Goal: Information Seeking & Learning: Check status

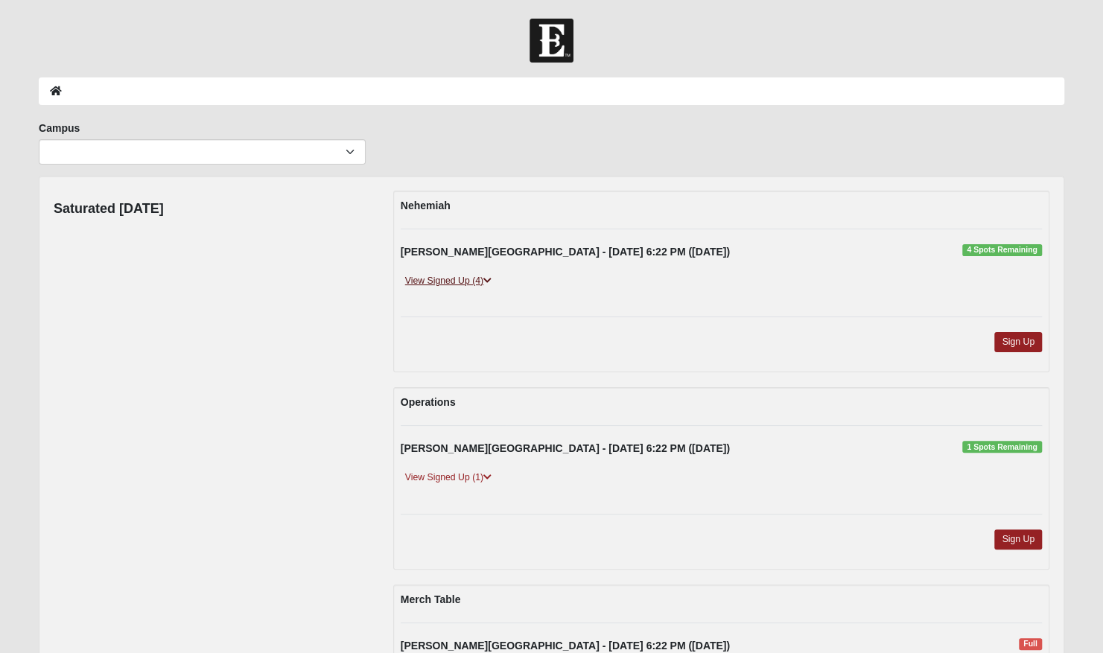
click at [484, 277] on link "View Signed Up (4)" at bounding box center [448, 281] width 95 height 16
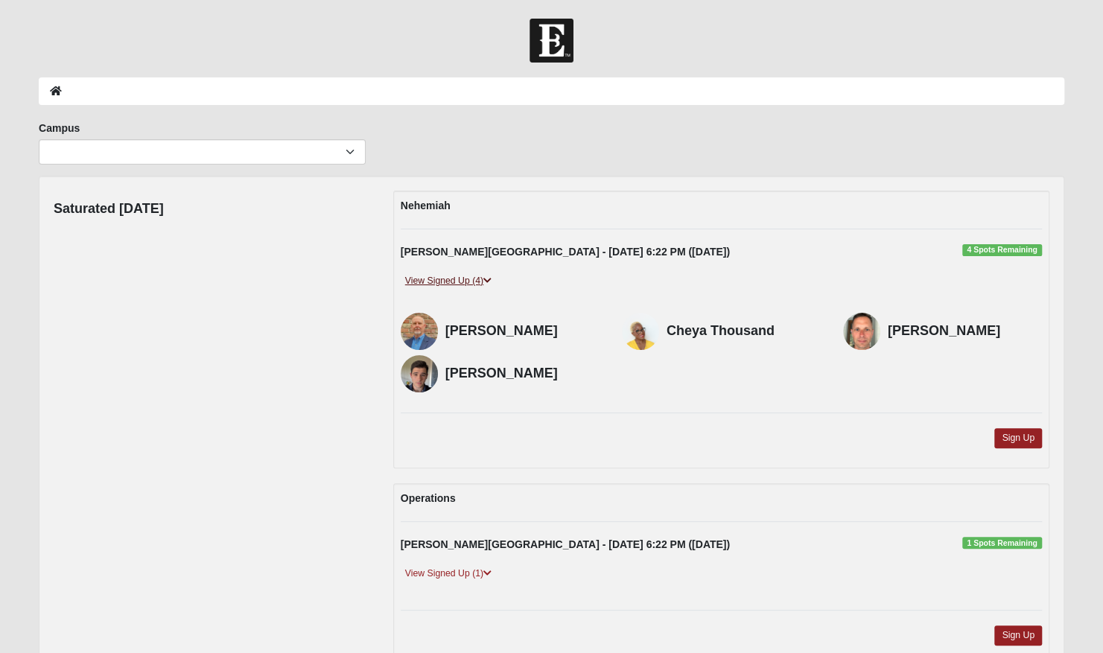
click at [484, 277] on link "View Signed Up (4)" at bounding box center [448, 281] width 95 height 16
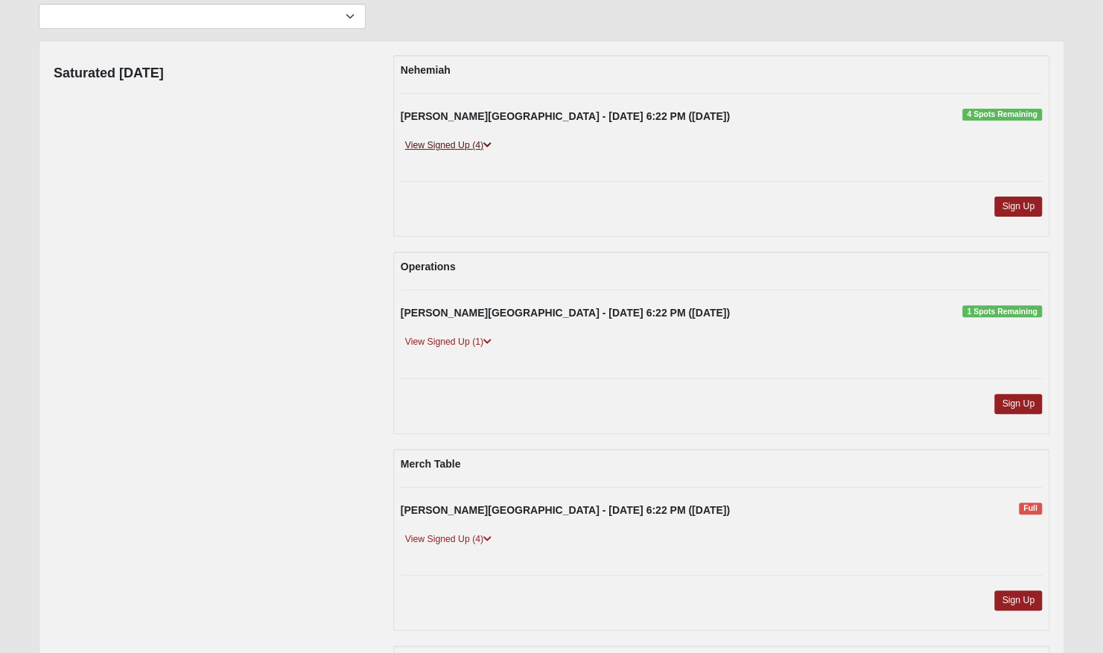
scroll to position [135, 0]
click at [492, 346] on link "View Signed Up (1)" at bounding box center [448, 343] width 95 height 16
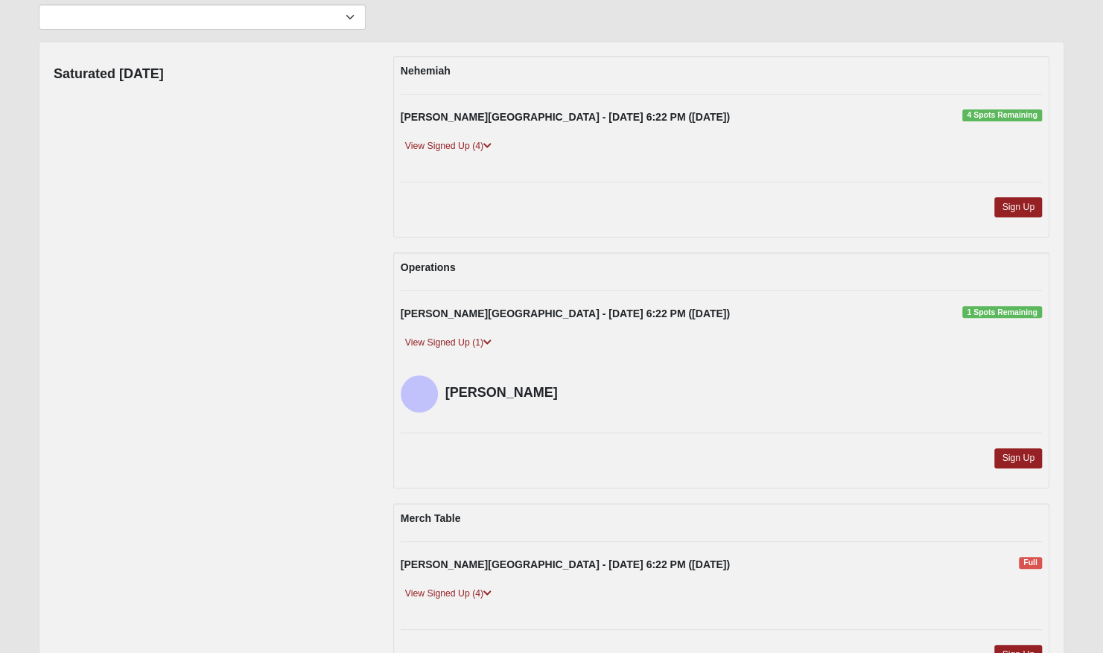
drag, startPoint x: 492, startPoint y: 346, endPoint x: 299, endPoint y: 312, distance: 195.8
click at [299, 312] on div "Saturated Wednesday Nehemiah Fleming Island - 9/10/2025 6:22 PM (9/10/2025) 4 S…" at bounding box center [551, 477] width 1018 height 842
click at [485, 340] on icon at bounding box center [487, 342] width 8 height 9
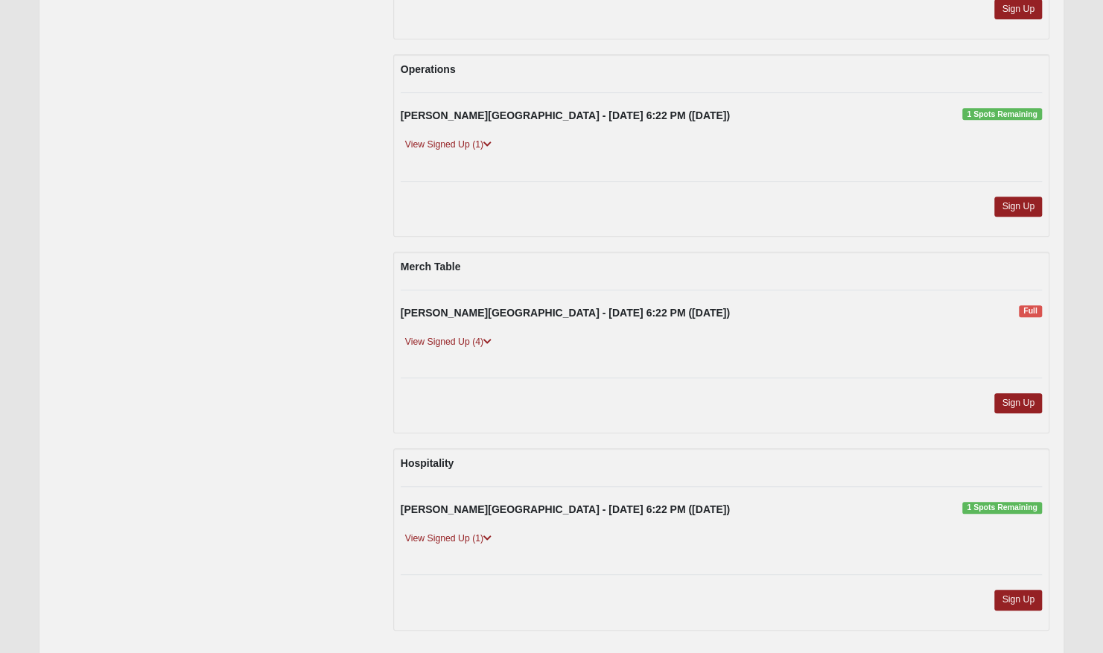
scroll to position [388, 0]
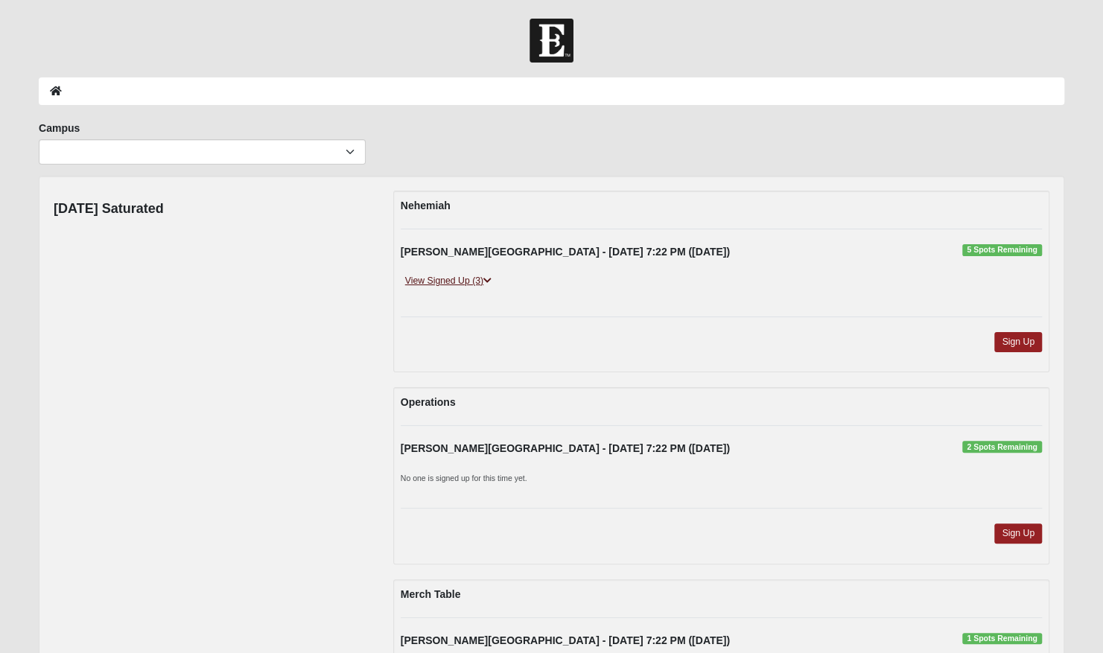
click at [489, 282] on icon at bounding box center [487, 280] width 8 height 9
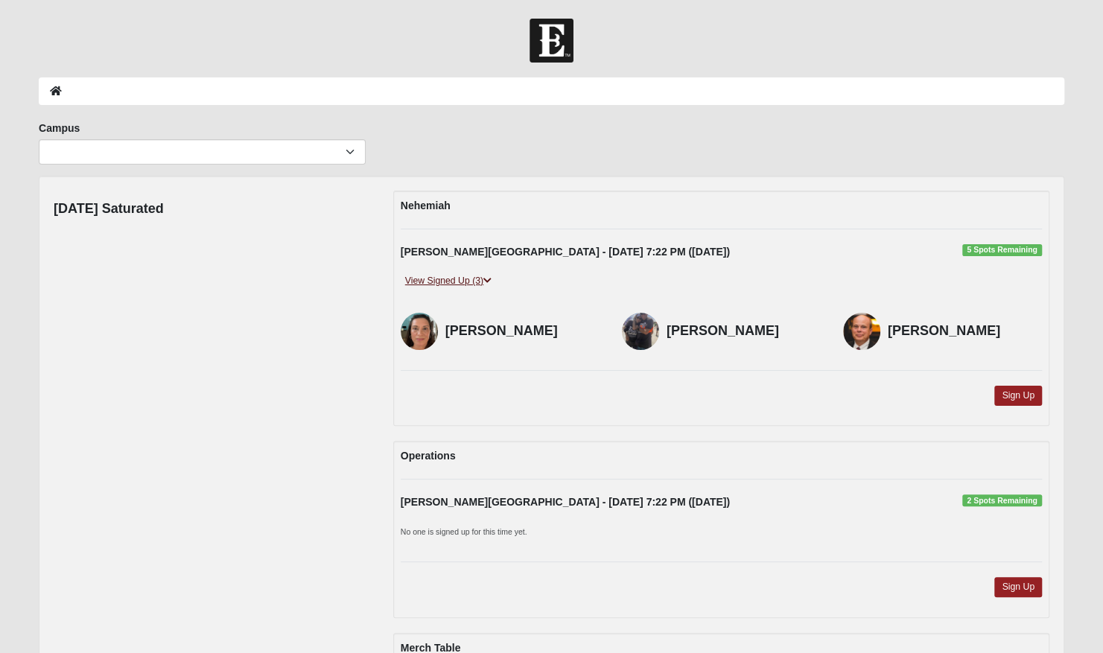
click at [489, 282] on icon at bounding box center [487, 280] width 8 height 9
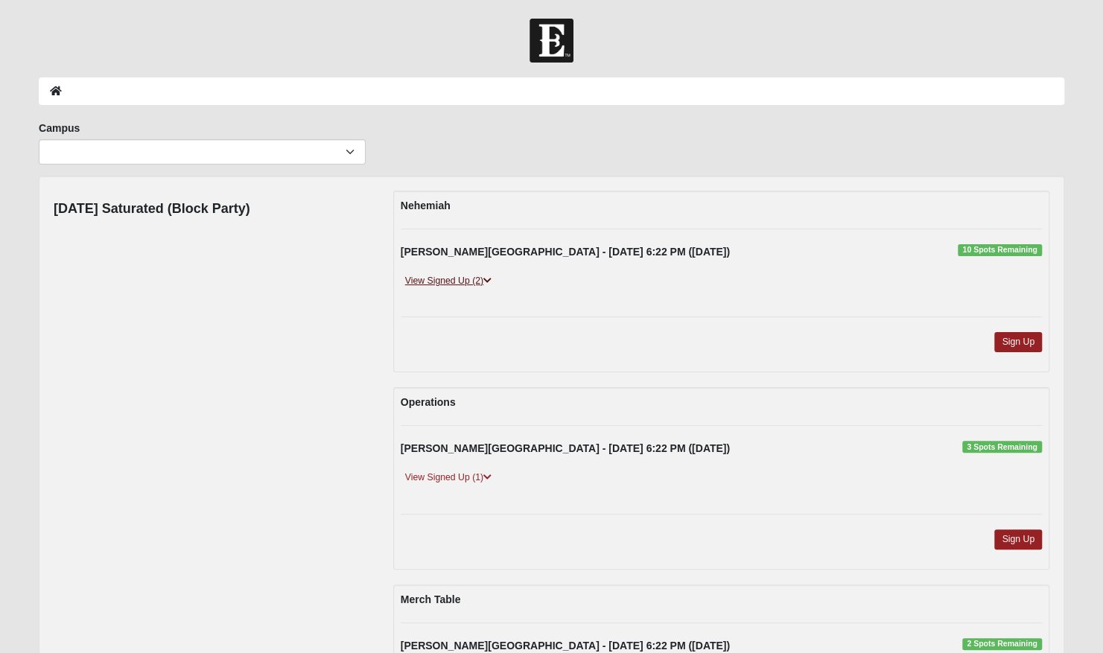
click at [481, 276] on link "View Signed Up (2)" at bounding box center [448, 281] width 95 height 16
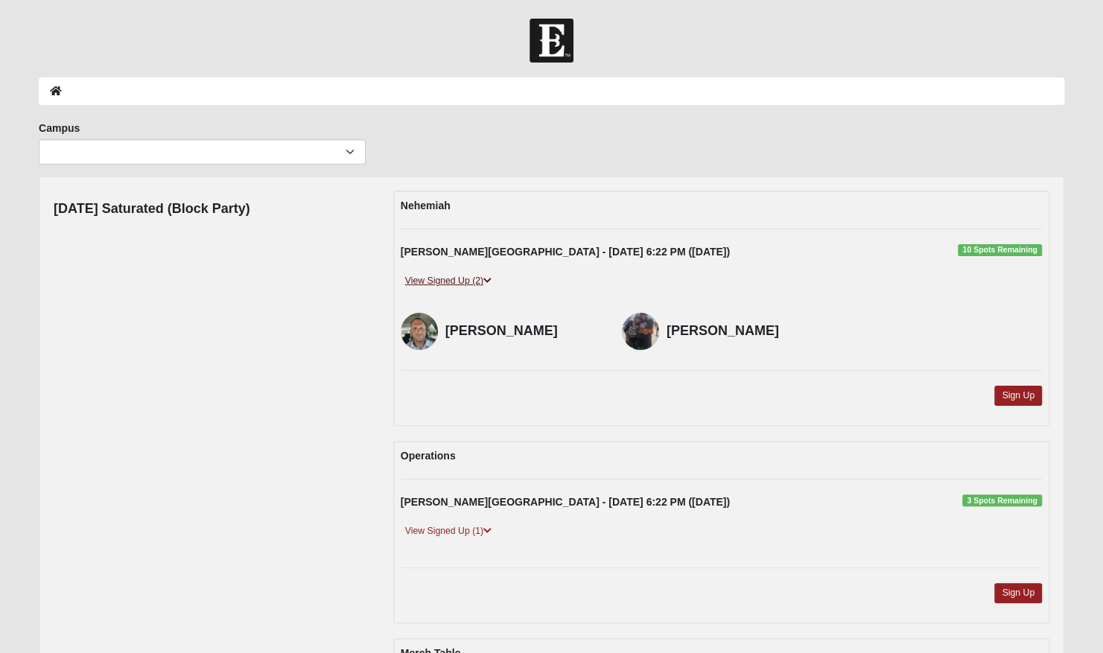
click at [481, 276] on link "View Signed Up (2)" at bounding box center [448, 281] width 95 height 16
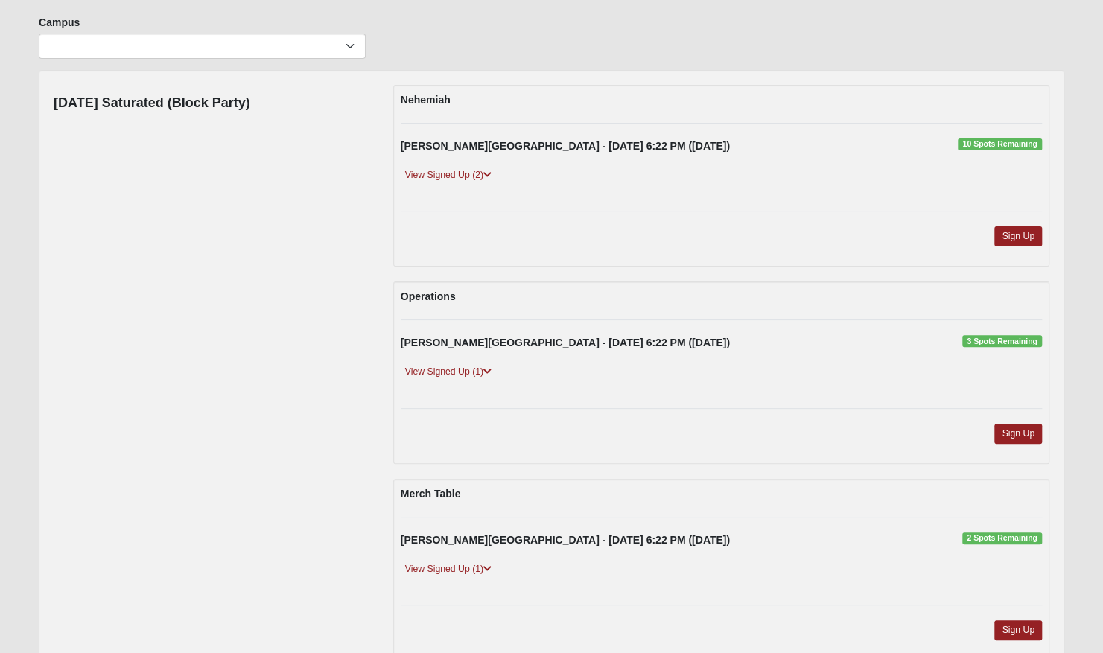
scroll to position [97, 0]
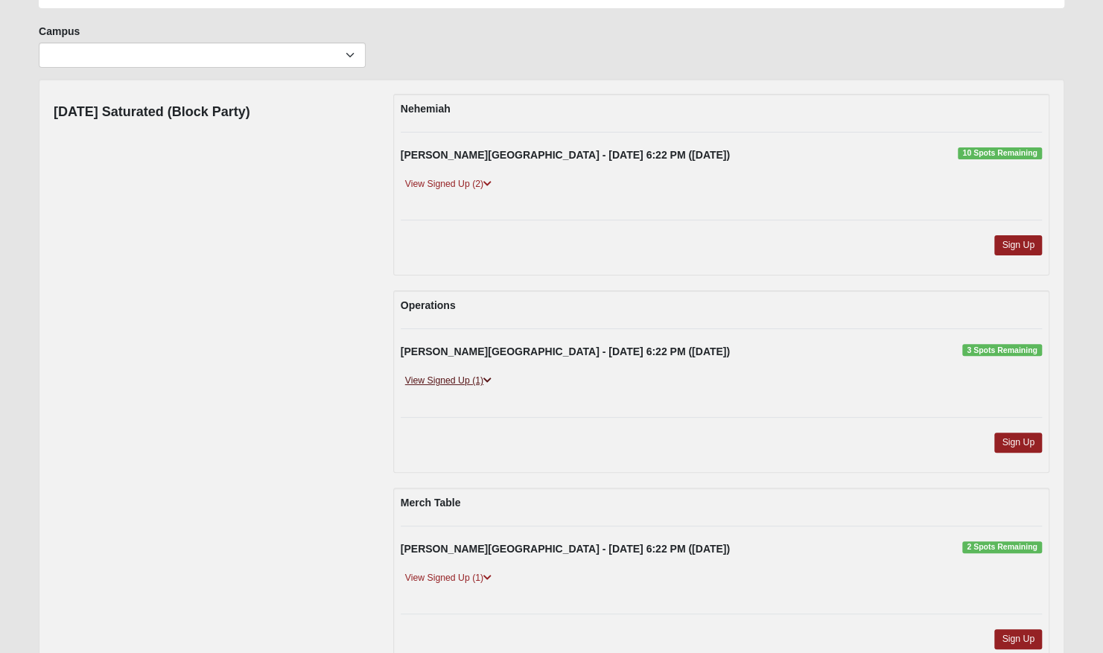
click at [486, 376] on icon at bounding box center [487, 380] width 8 height 9
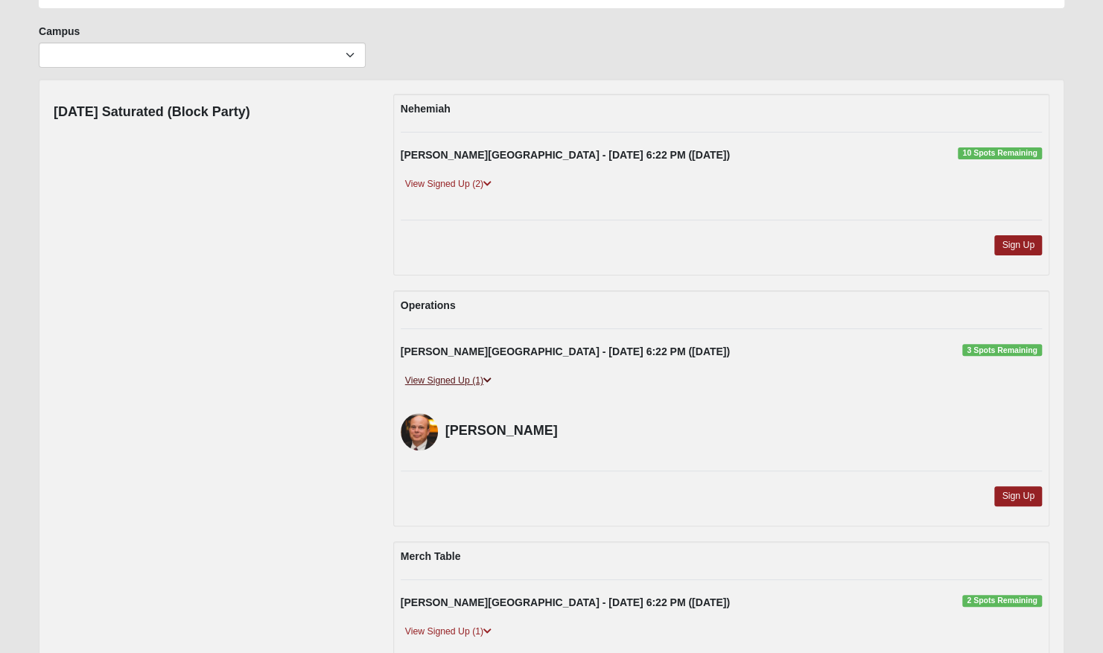
click at [486, 376] on icon at bounding box center [487, 380] width 8 height 9
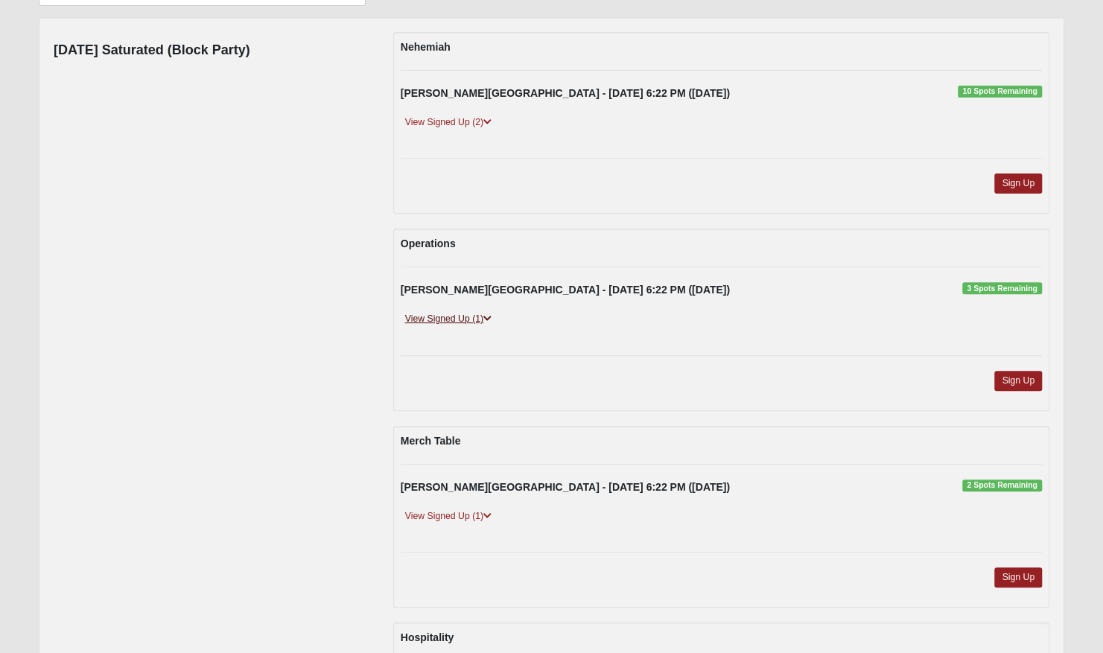
scroll to position [161, 0]
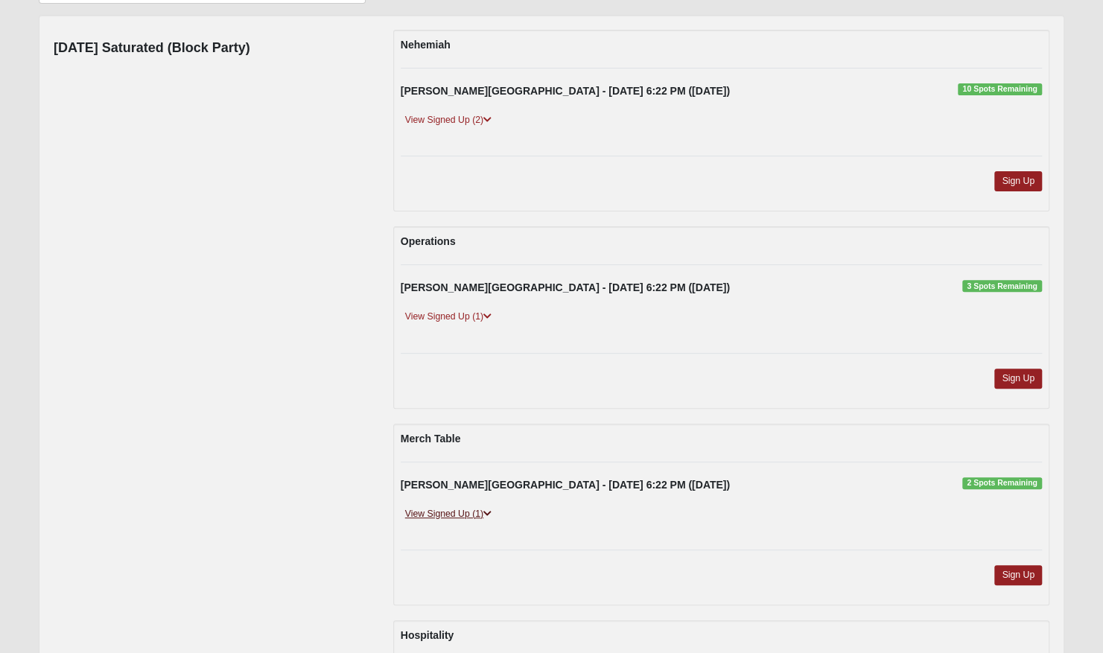
click at [480, 508] on link "View Signed Up (1)" at bounding box center [448, 515] width 95 height 16
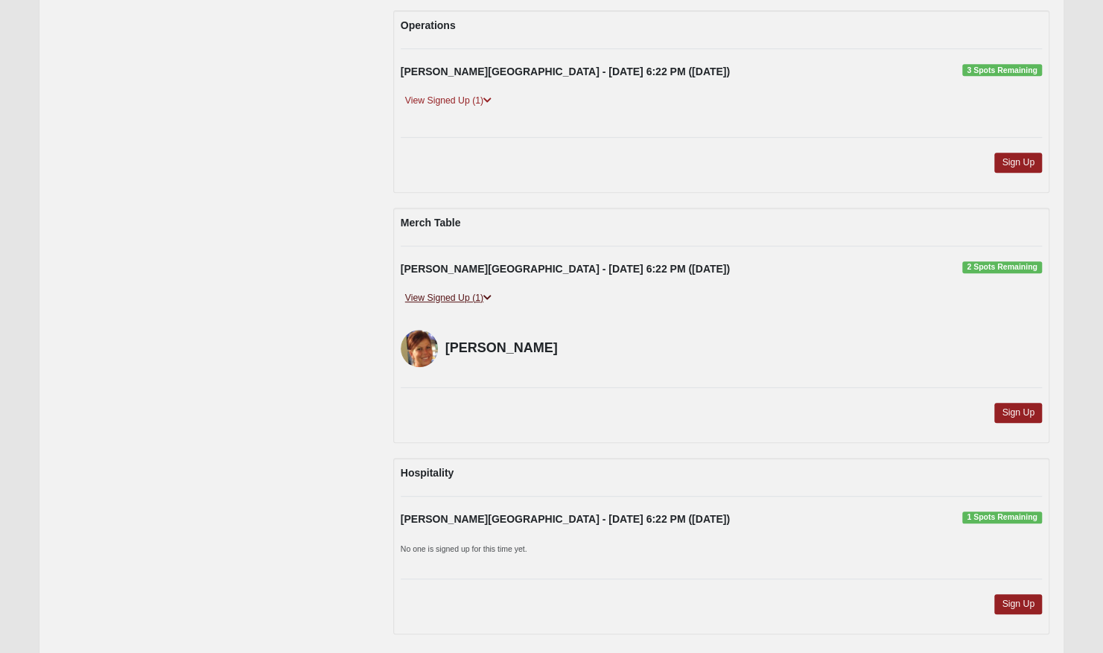
scroll to position [437, 0]
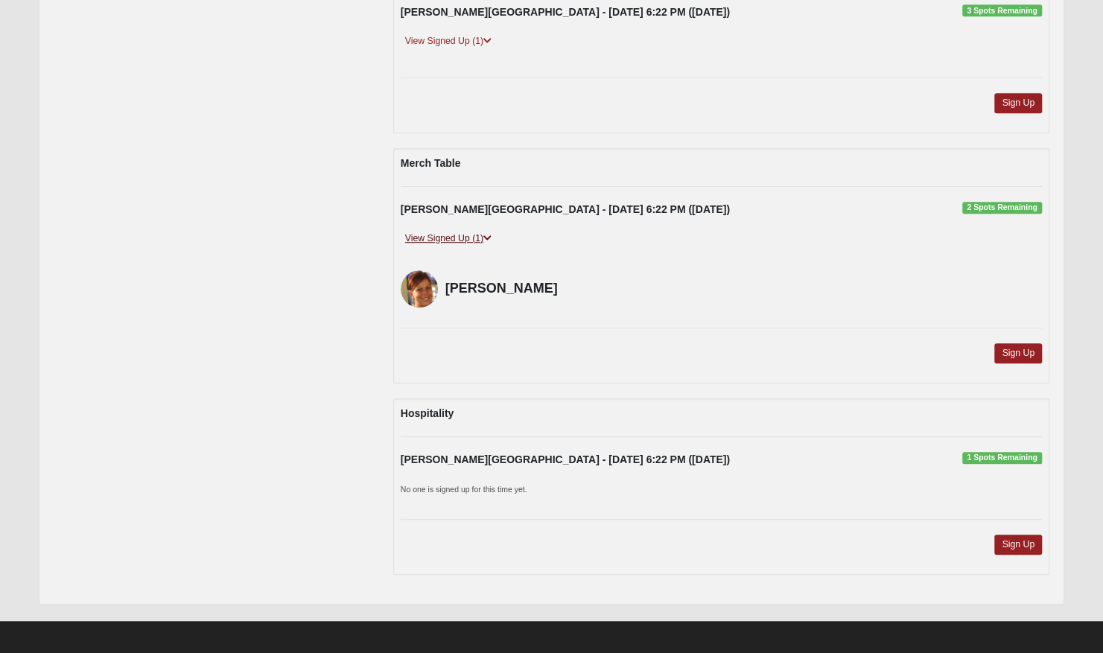
click at [487, 240] on link "View Signed Up (1)" at bounding box center [448, 239] width 95 height 16
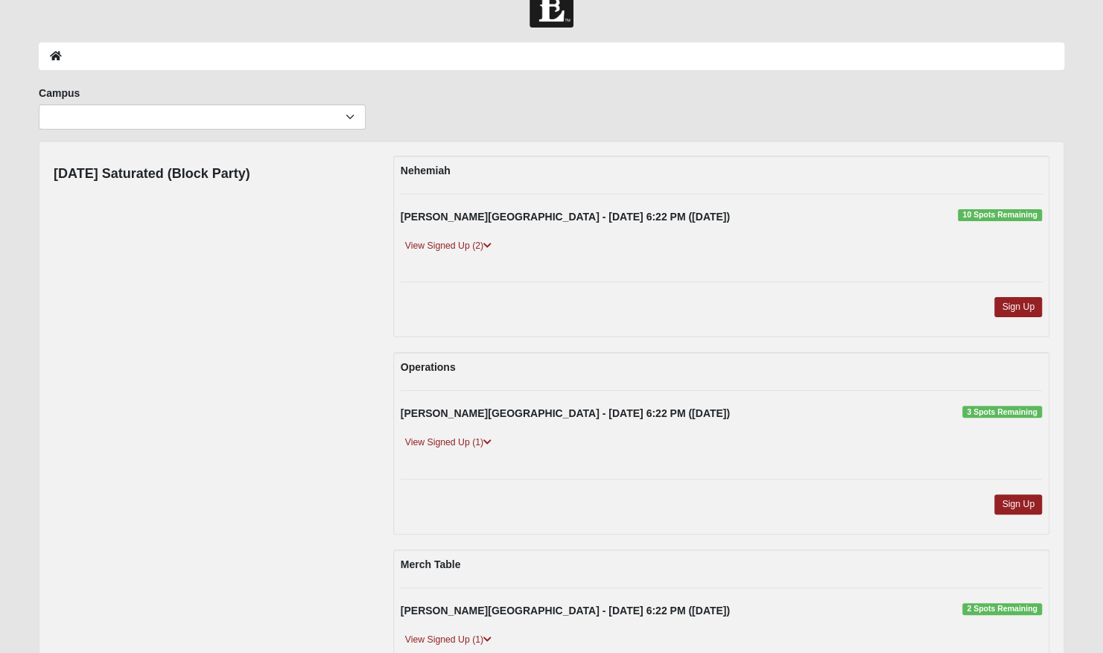
scroll to position [0, 0]
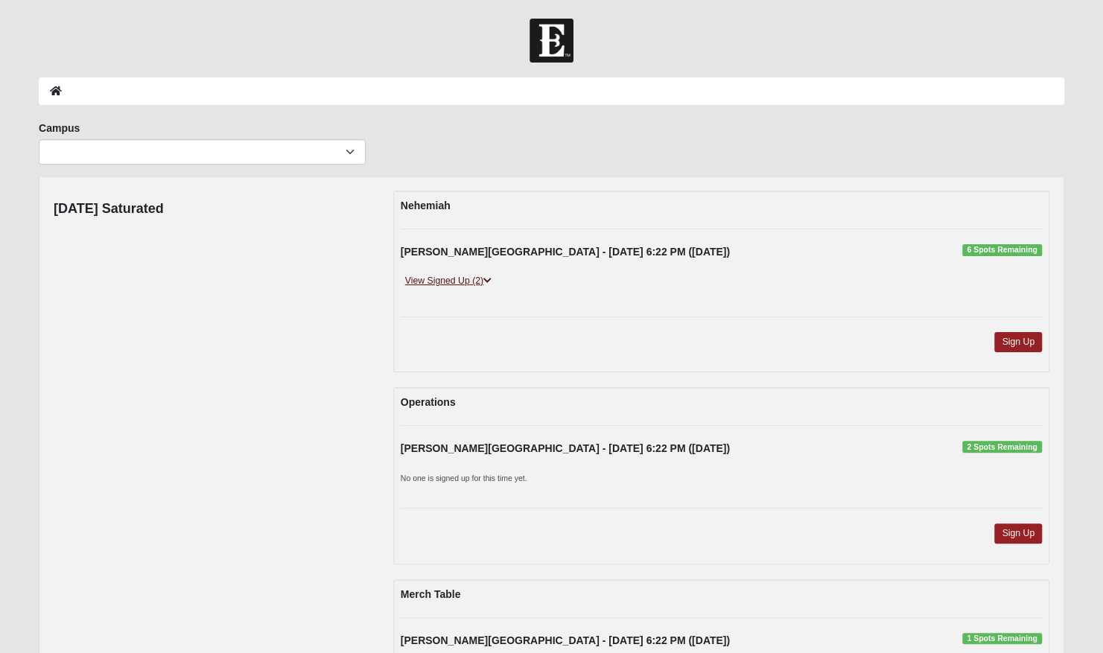
click at [472, 276] on link "View Signed Up (2)" at bounding box center [448, 281] width 95 height 16
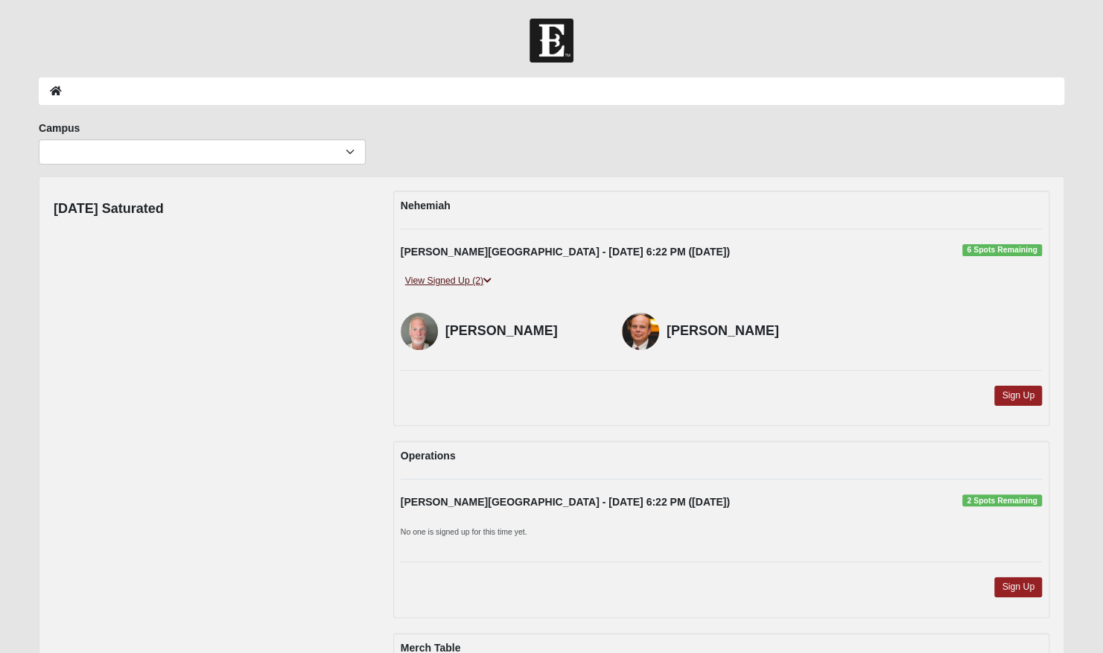
click at [472, 276] on link "View Signed Up (2)" at bounding box center [448, 281] width 95 height 16
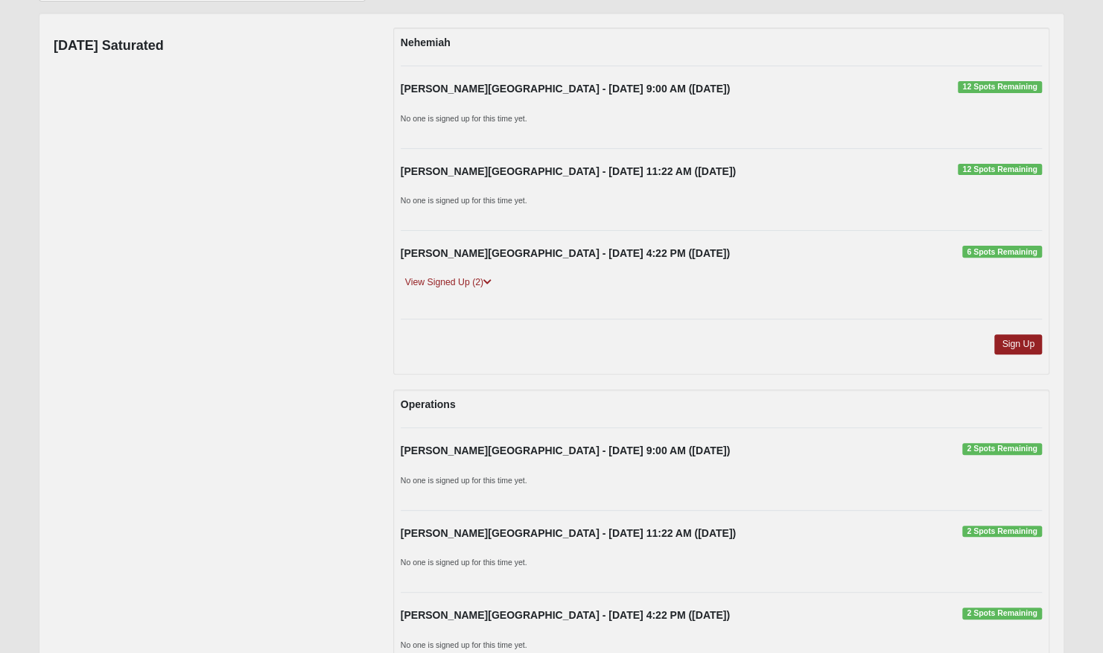
scroll to position [181, 0]
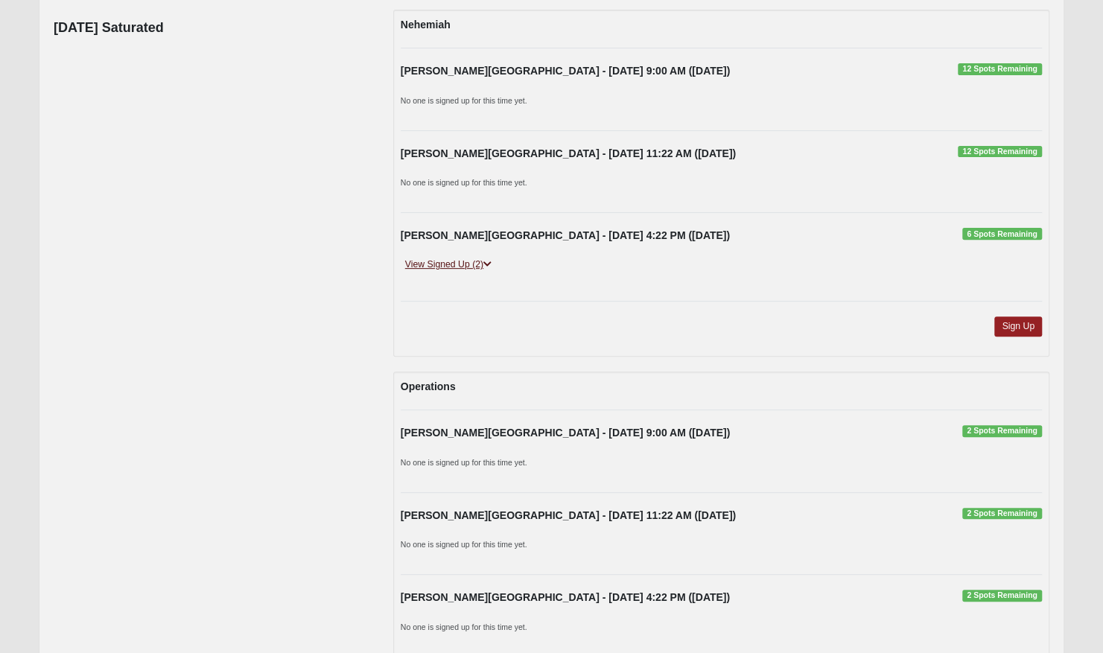
click at [486, 264] on icon at bounding box center [487, 264] width 8 height 9
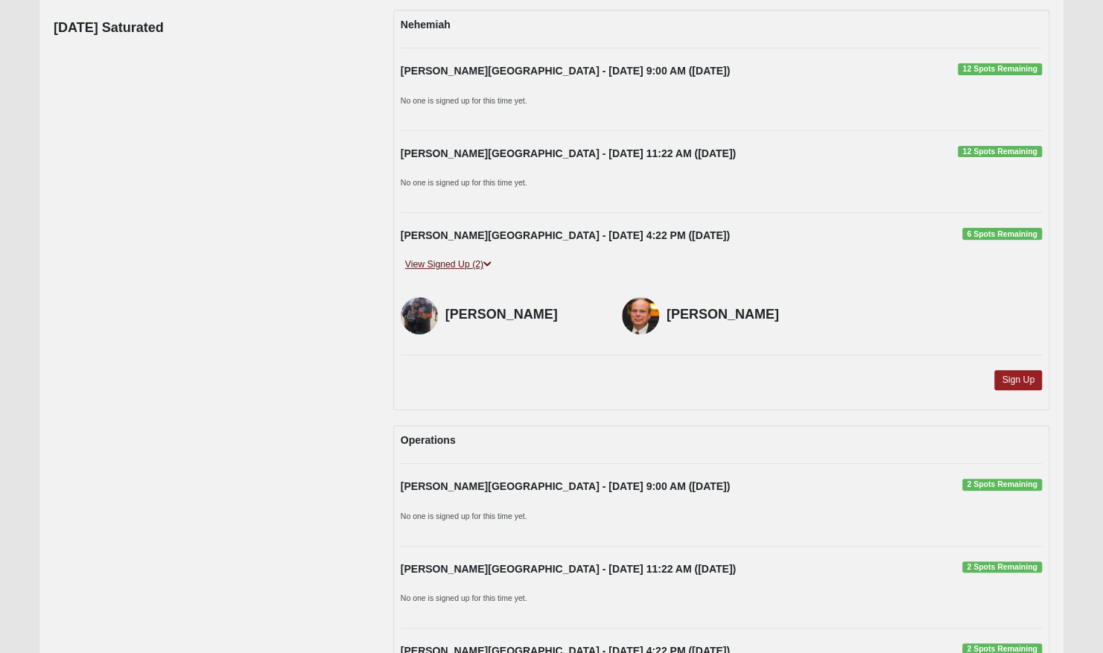
click at [486, 264] on icon at bounding box center [487, 264] width 8 height 9
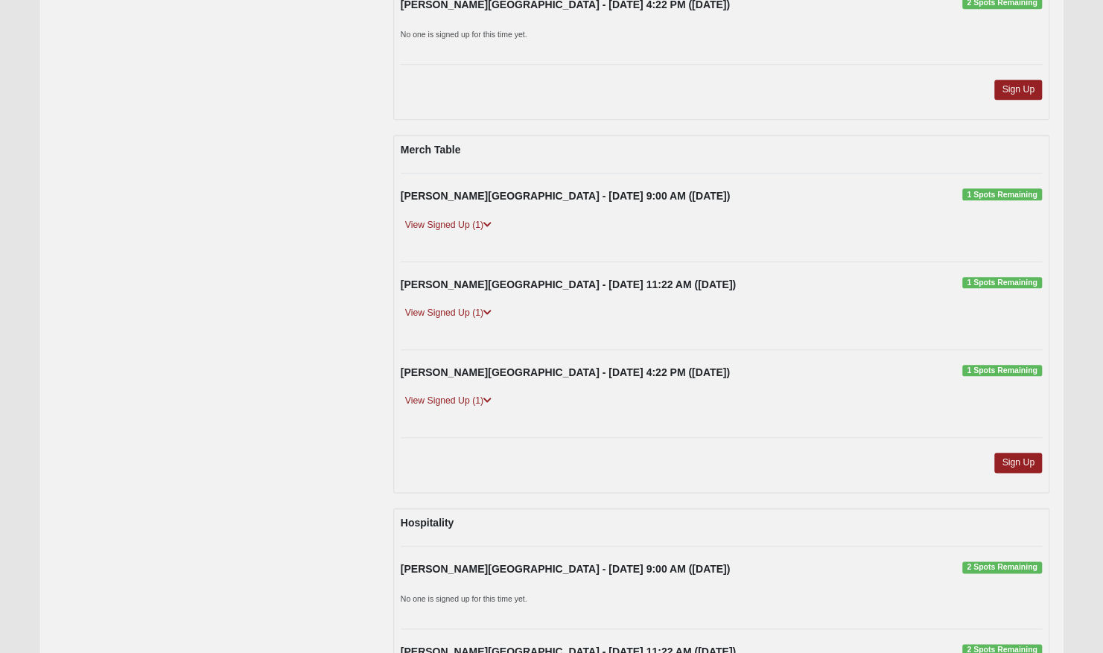
scroll to position [776, 0]
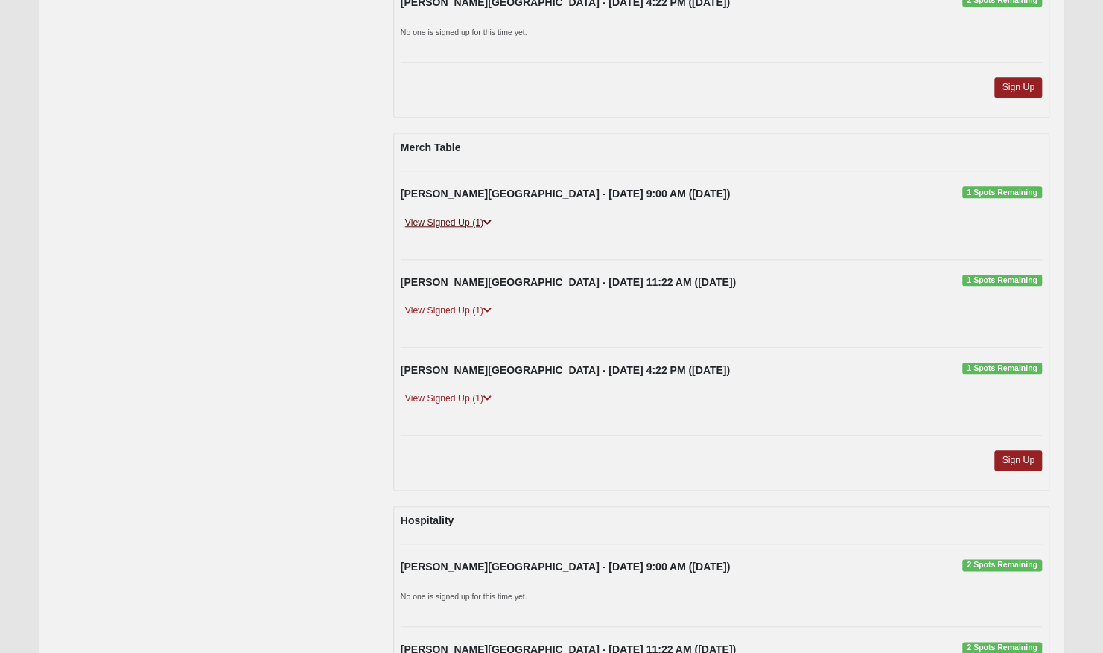
click at [486, 218] on icon at bounding box center [487, 222] width 8 height 9
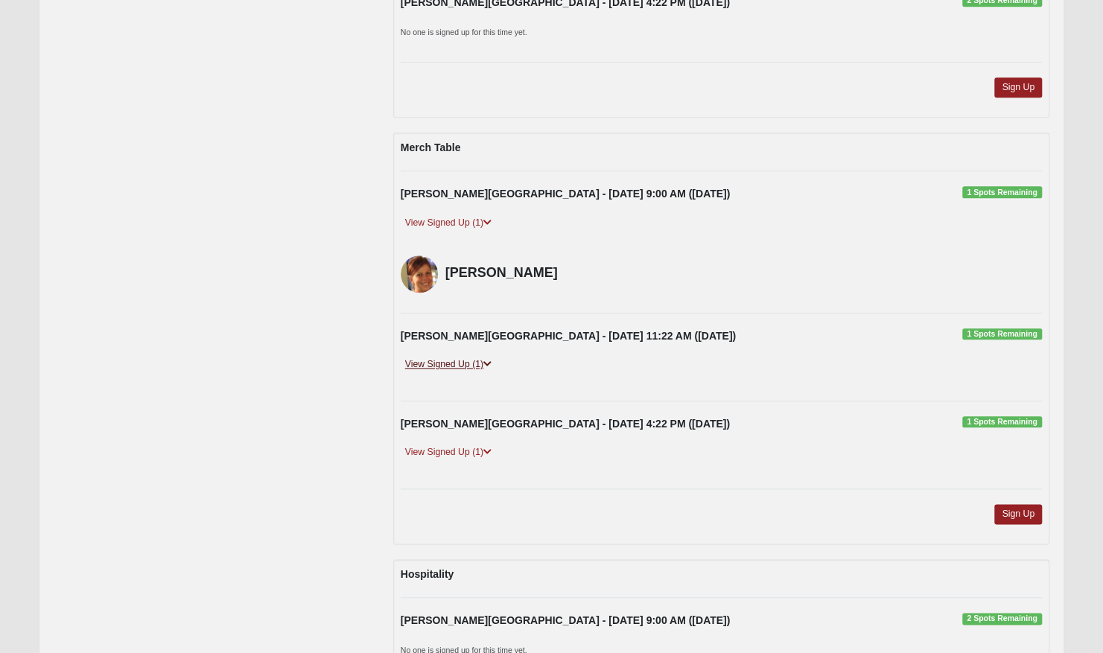
click at [491, 361] on icon at bounding box center [487, 364] width 8 height 9
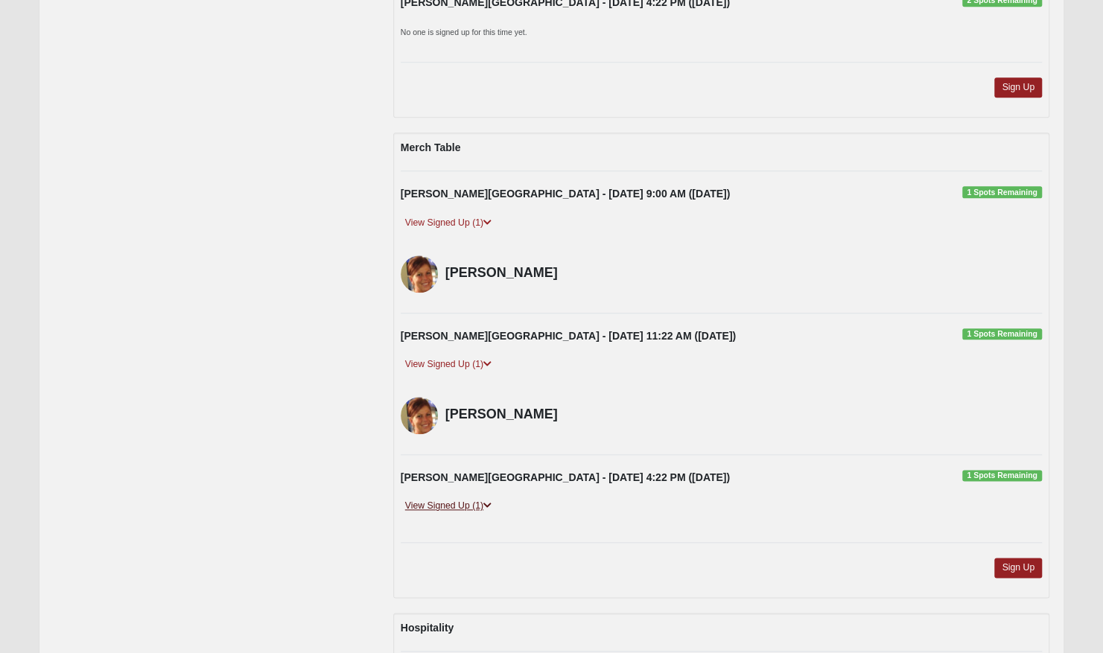
click at [492, 501] on icon at bounding box center [487, 505] width 8 height 9
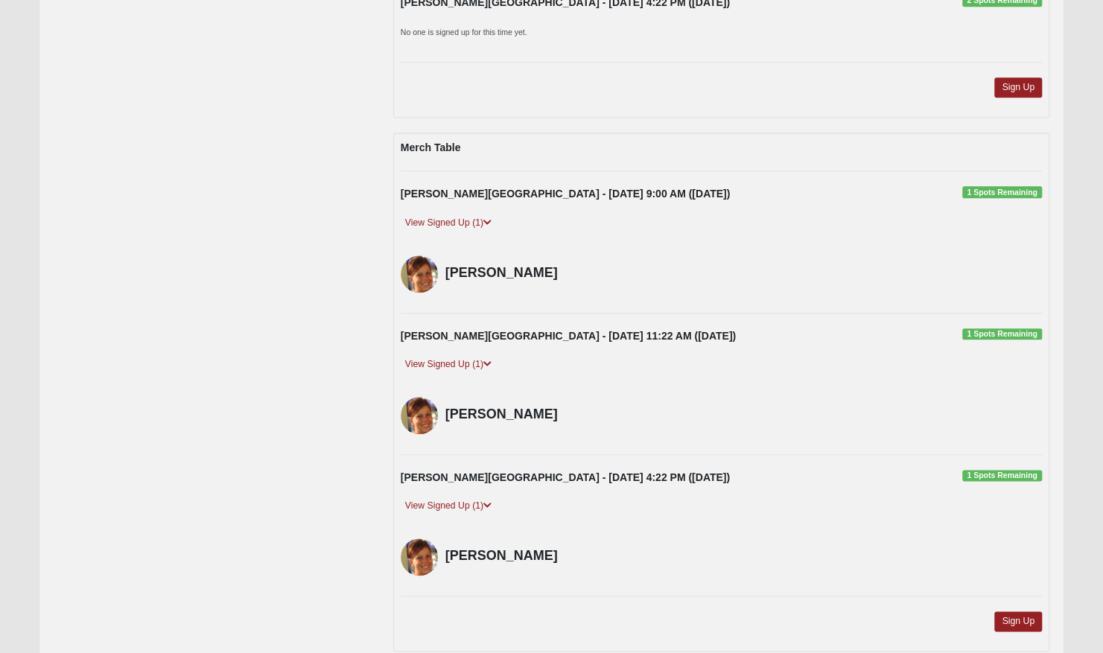
click at [274, 512] on div "[DATE] Saturated [PERSON_NAME][GEOGRAPHIC_DATA] - [DATE] 9:00 AM ([DATE]) 12 Sp…" at bounding box center [551, 218] width 1018 height 1609
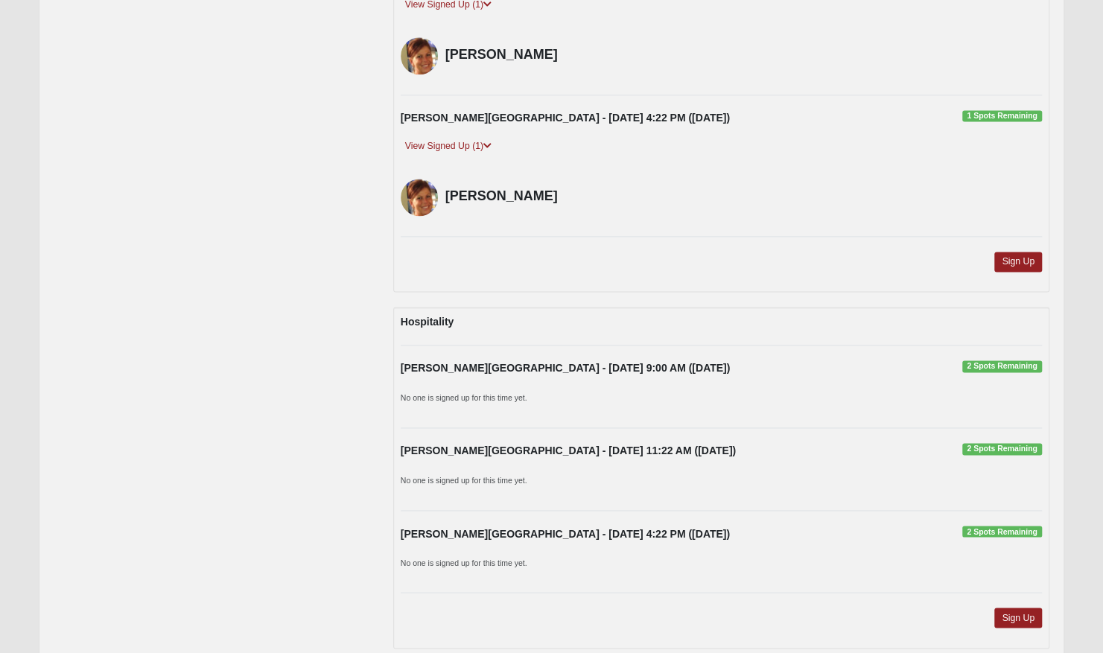
scroll to position [1137, 0]
